Goal: Download file/media

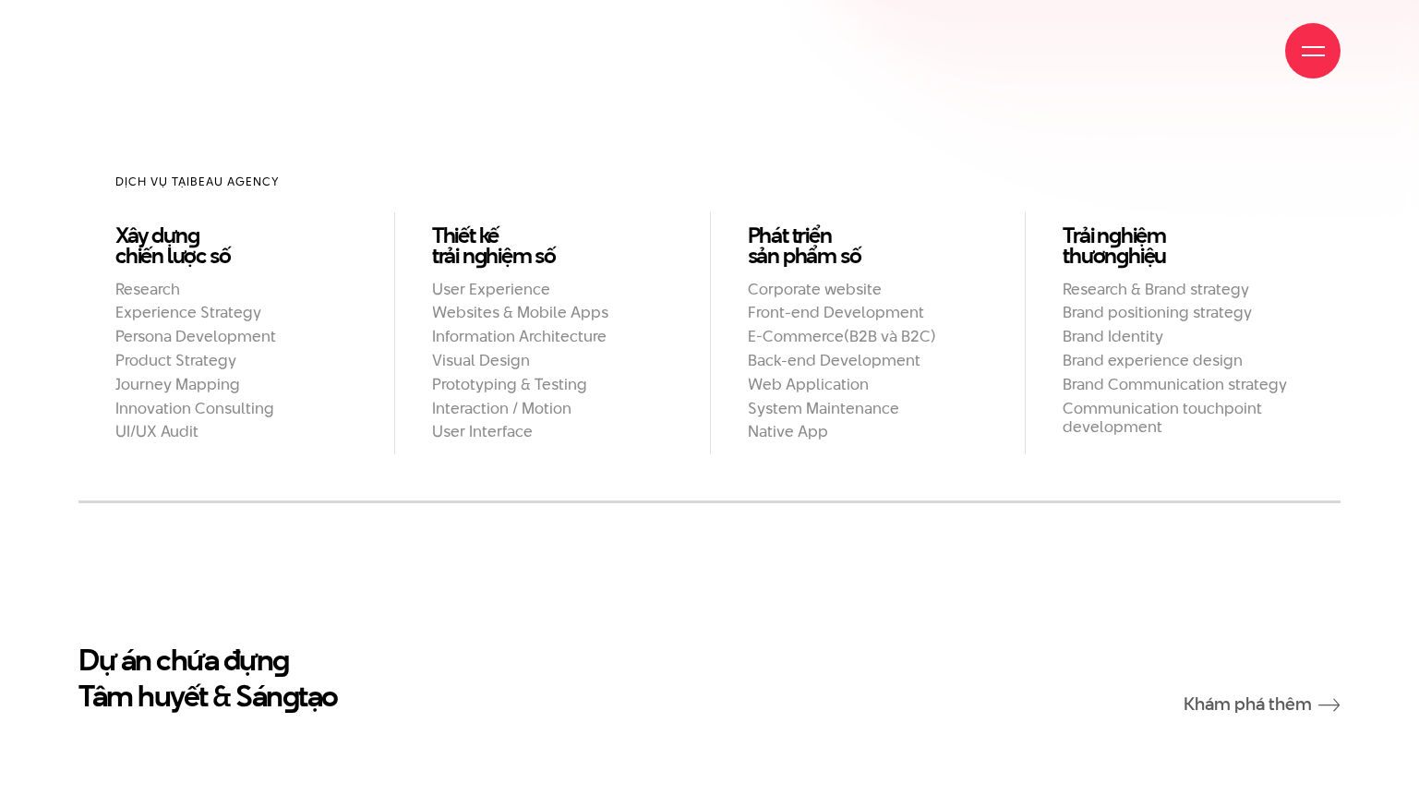
scroll to position [1827, 0]
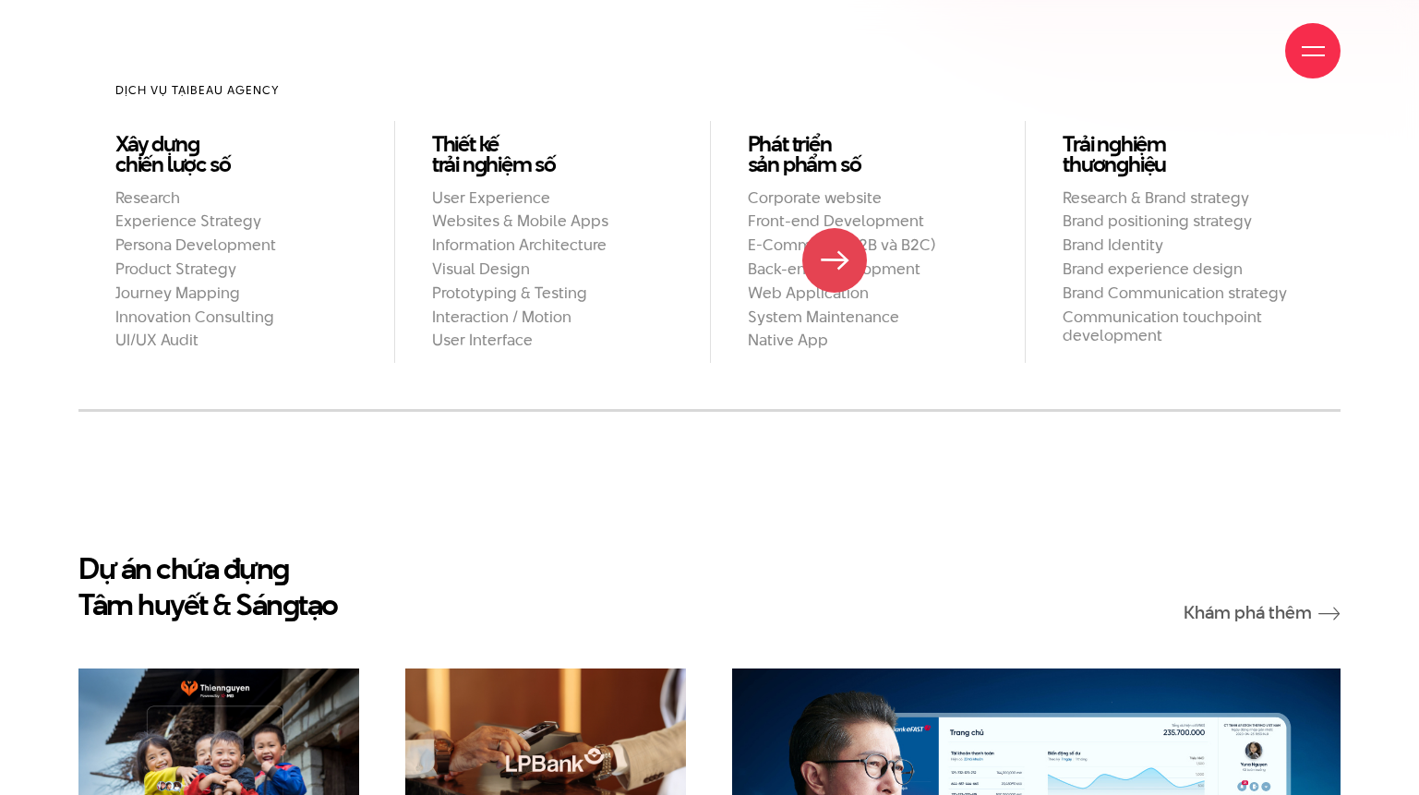
click at [835, 283] on h2 "Web Application" at bounding box center [868, 292] width 241 height 19
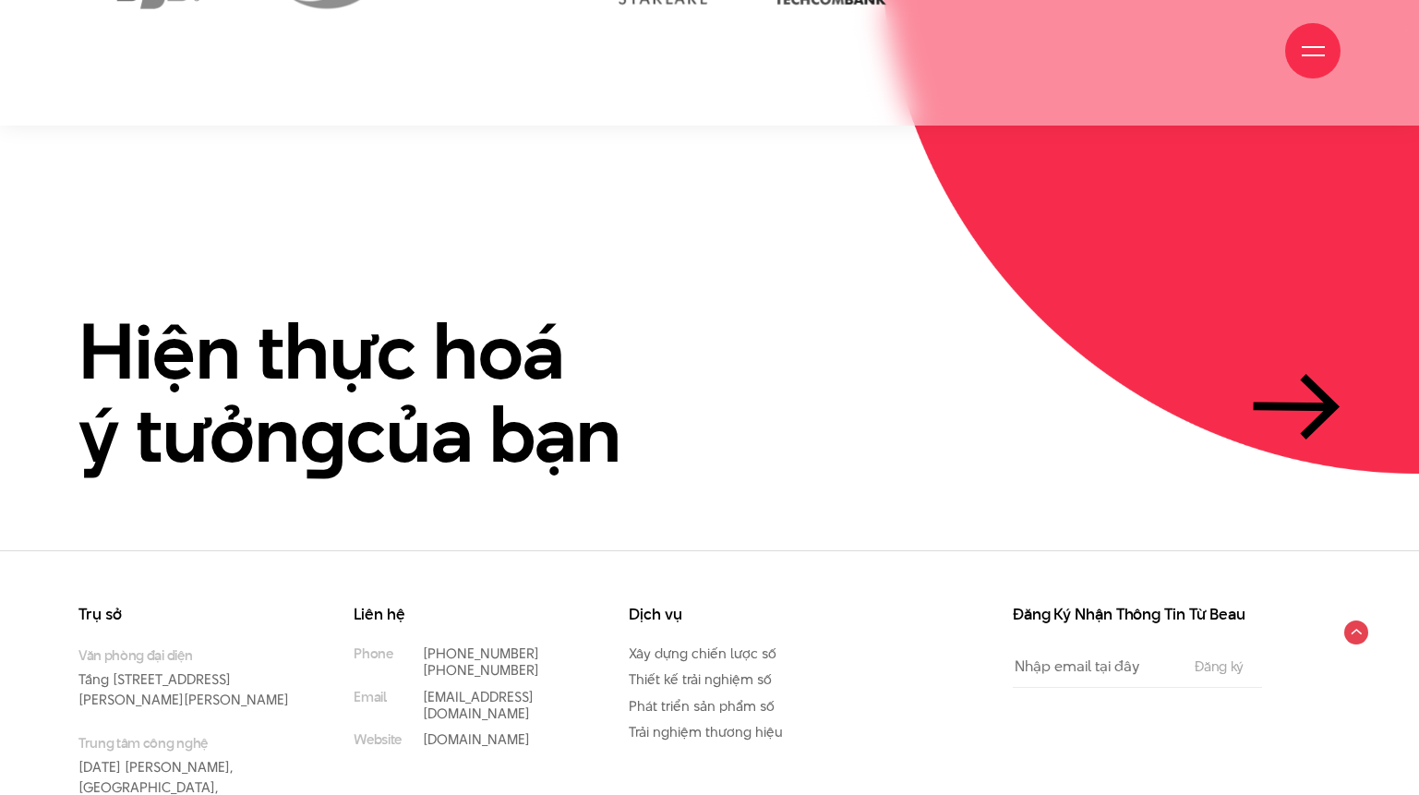
scroll to position [4396, 0]
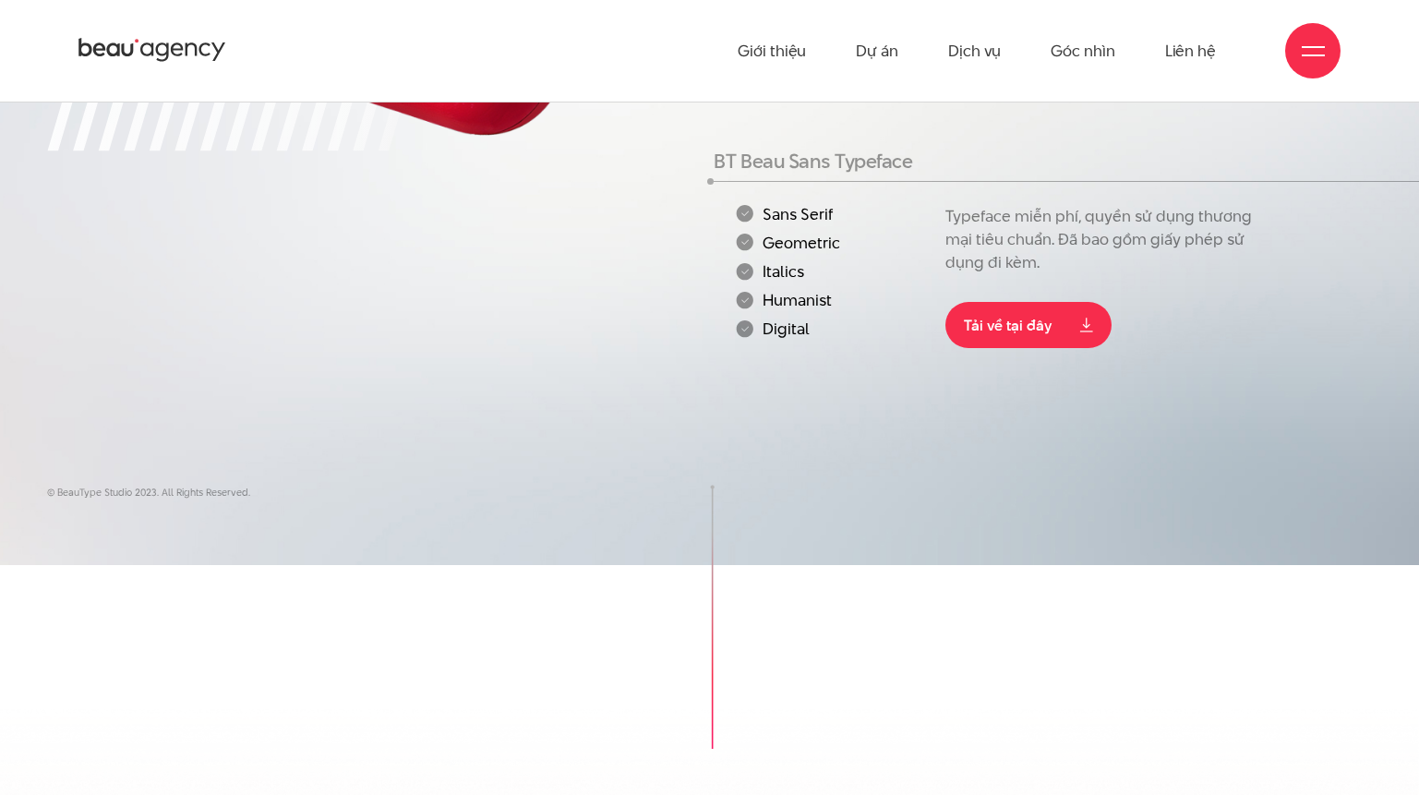
scroll to position [295, 0]
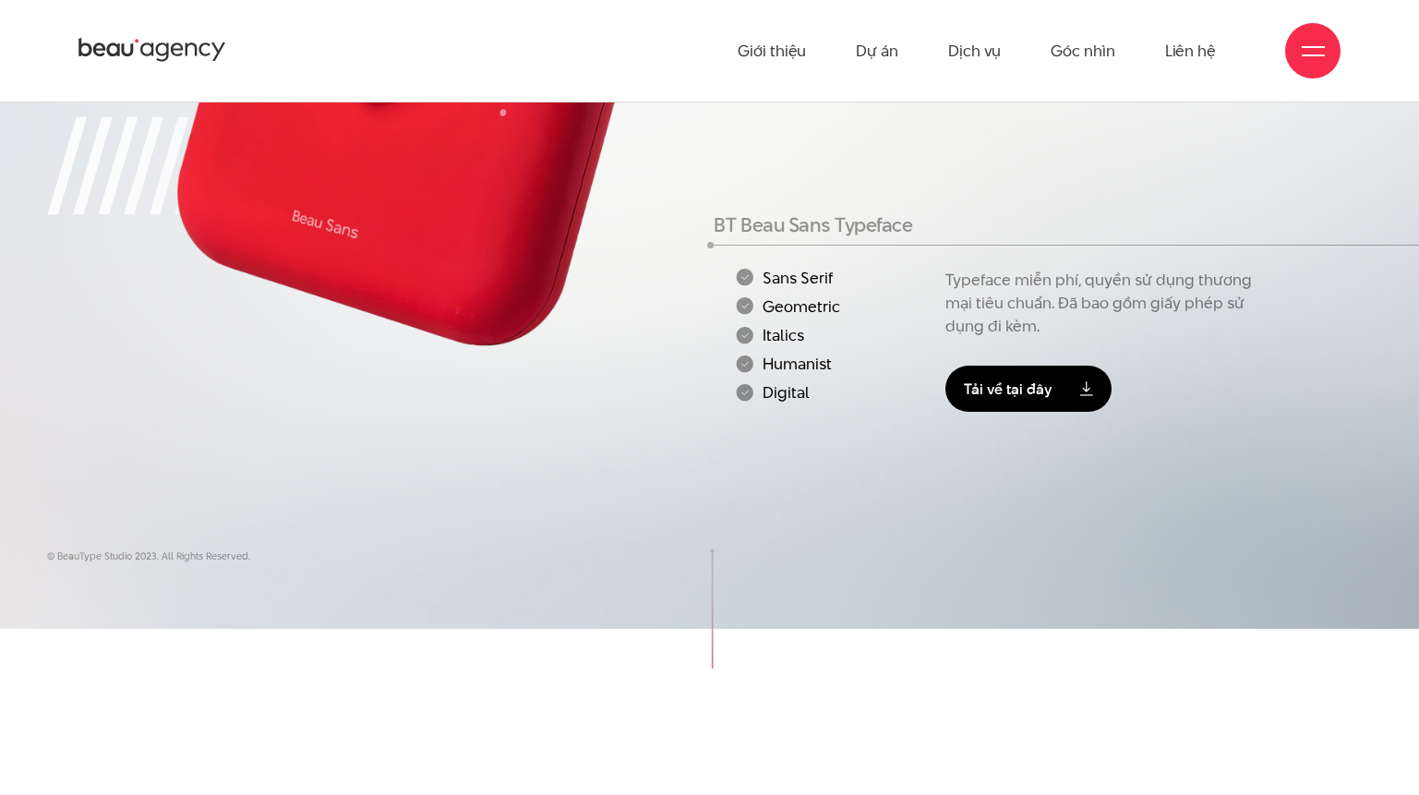
click at [1010, 404] on link "Tải về tại đây" at bounding box center [1029, 389] width 166 height 46
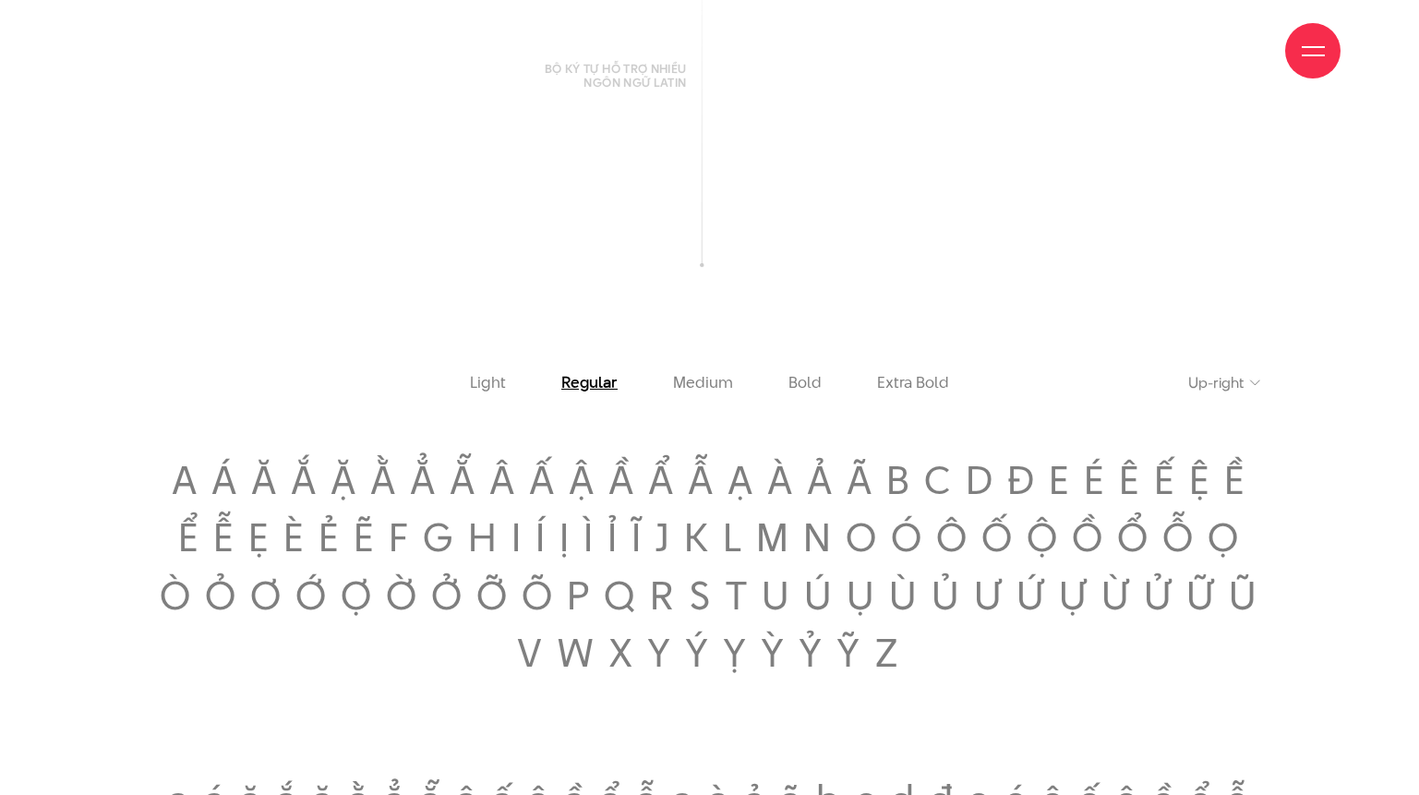
scroll to position [2589, 0]
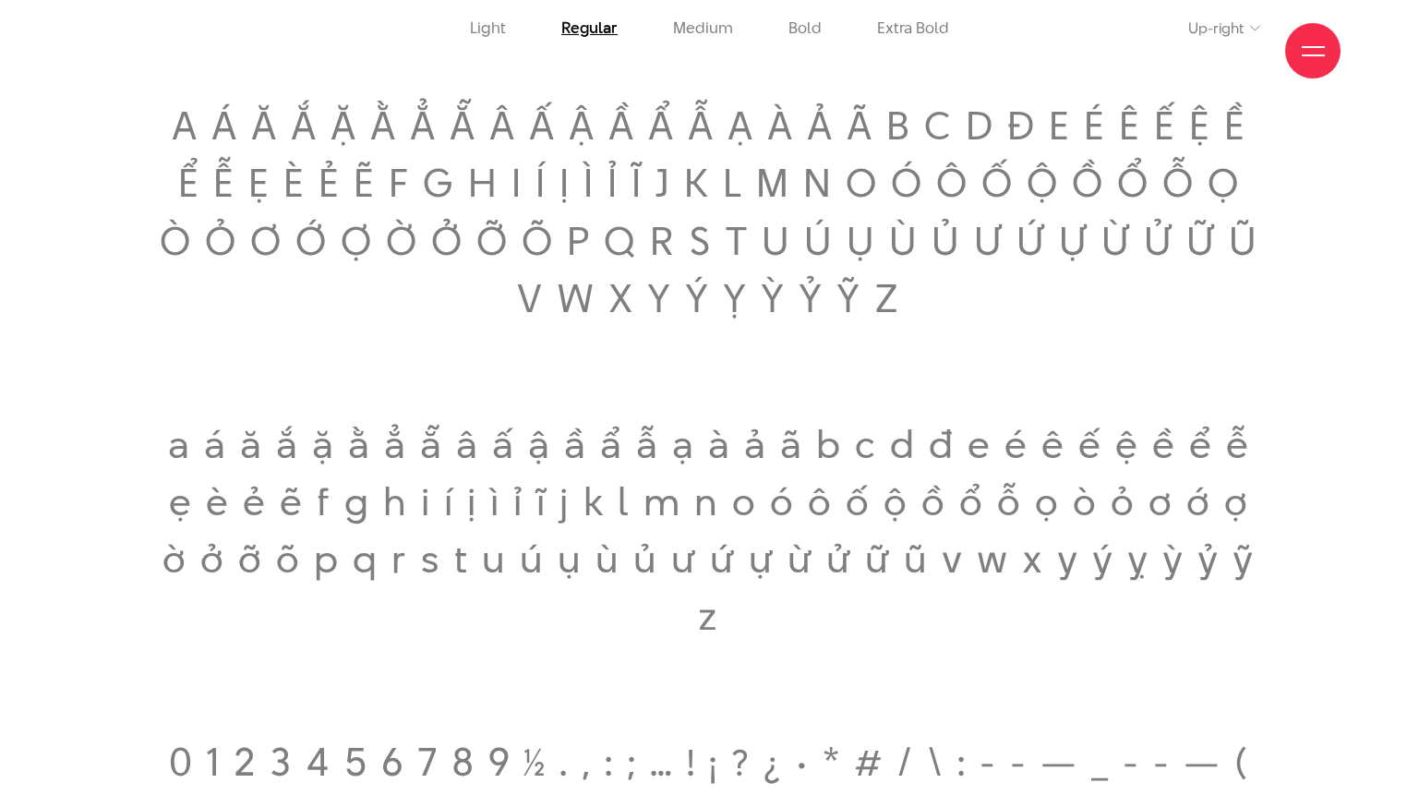
click at [711, 35] on div "Giới thiệu Dự án Dịch vụ Góc nhìn Liên hệ" at bounding box center [709, 51] width 1262 height 102
click at [711, 39] on div "Giới thiệu Dự án Dịch vụ Góc nhìn Liên hệ" at bounding box center [709, 51] width 1262 height 102
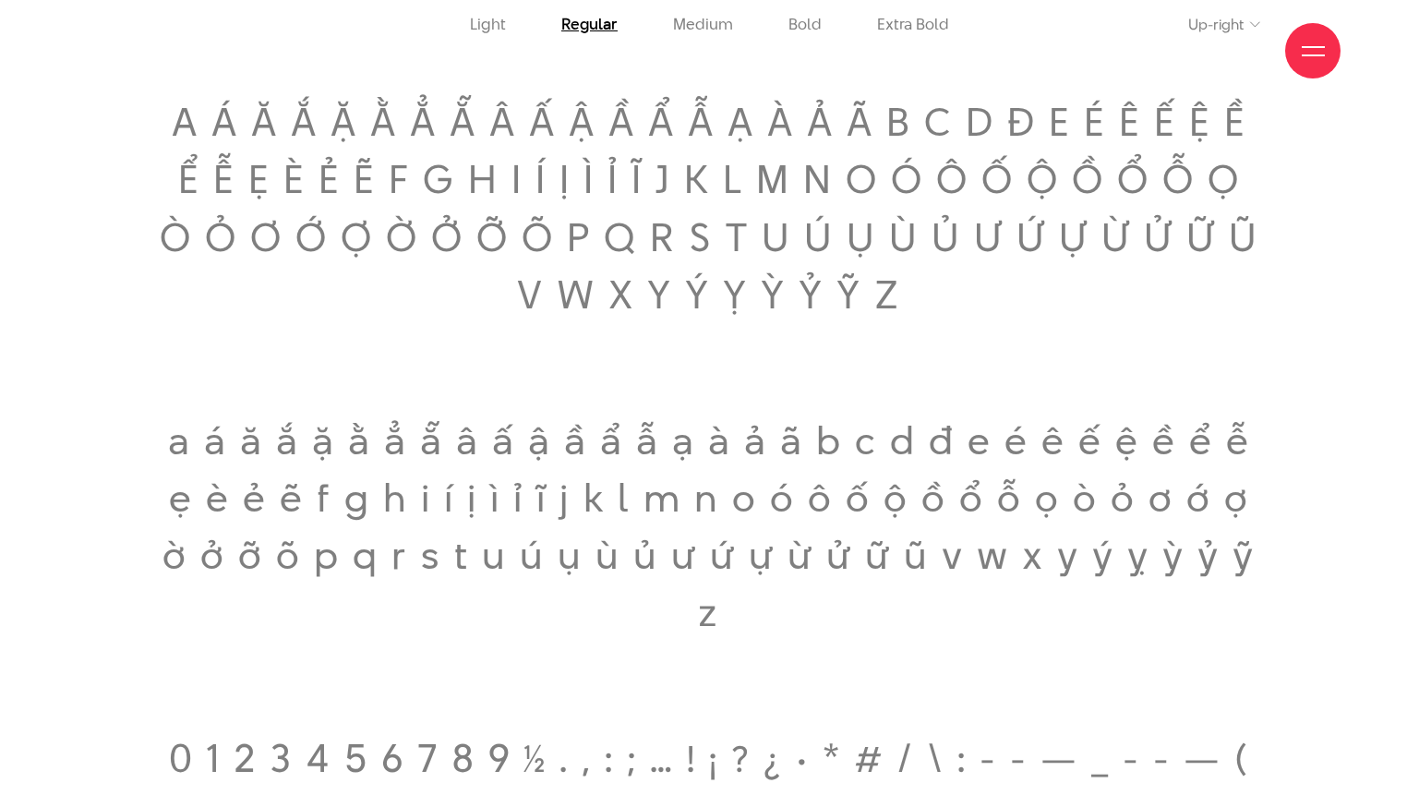
click at [687, 42] on div "Giới thiệu Dự án Dịch vụ Góc nhìn Liên hệ" at bounding box center [709, 51] width 1262 height 102
click at [578, 40] on div "Giới thiệu Dự án Dịch vụ Góc nhìn Liên hệ" at bounding box center [709, 51] width 1262 height 102
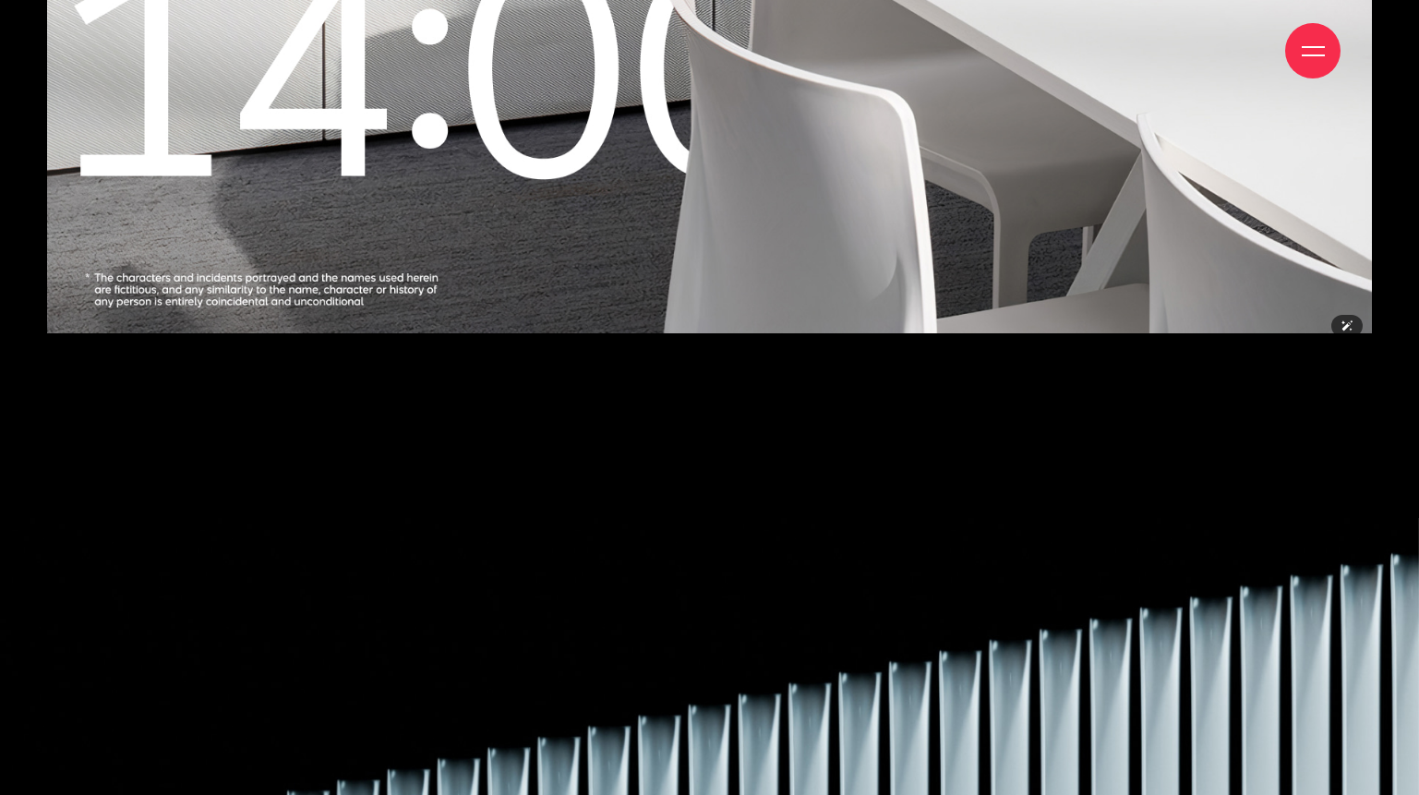
scroll to position [19548, 0]
